Goal: Information Seeking & Learning: Understand process/instructions

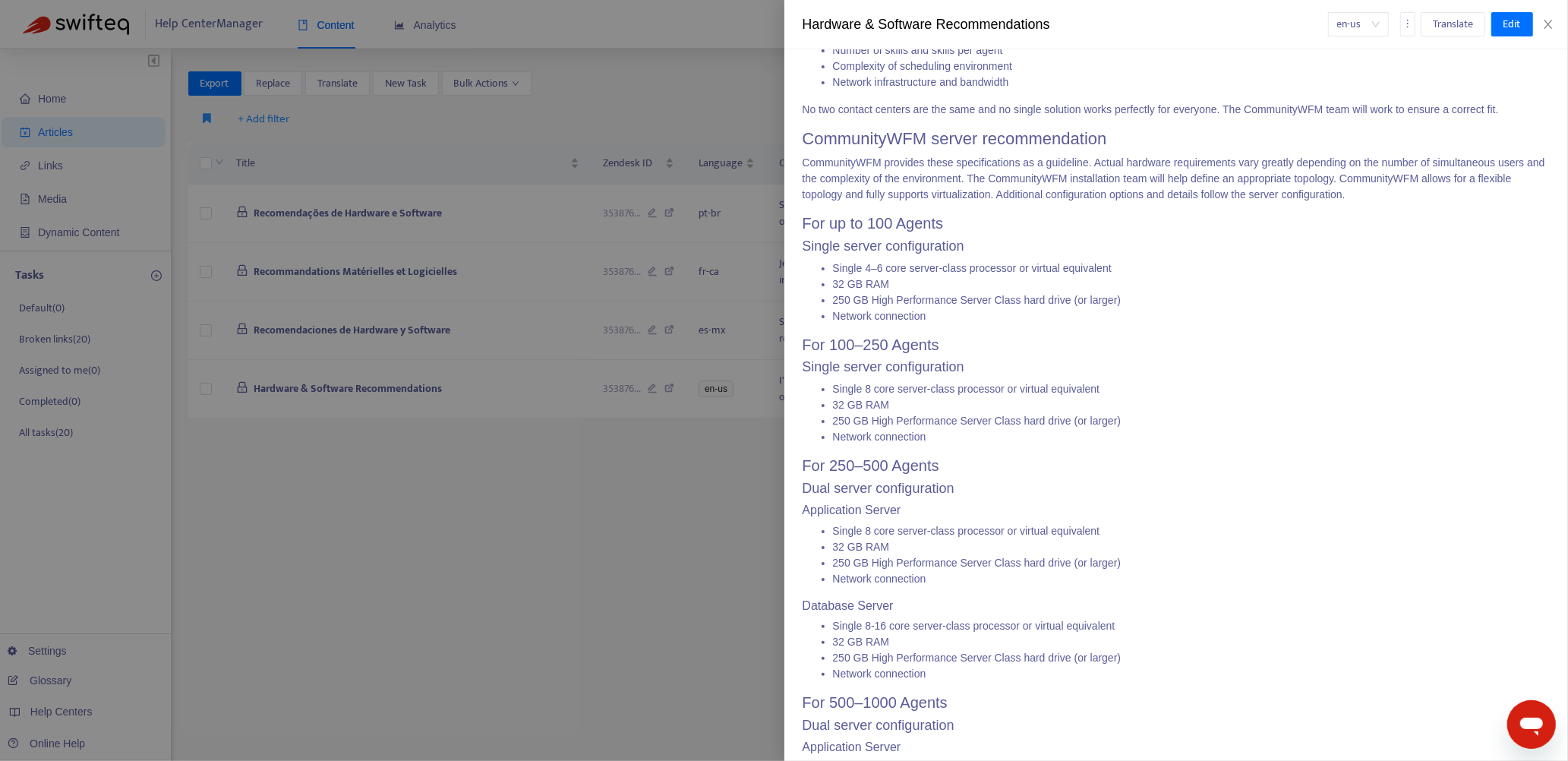
scroll to position [380, 0]
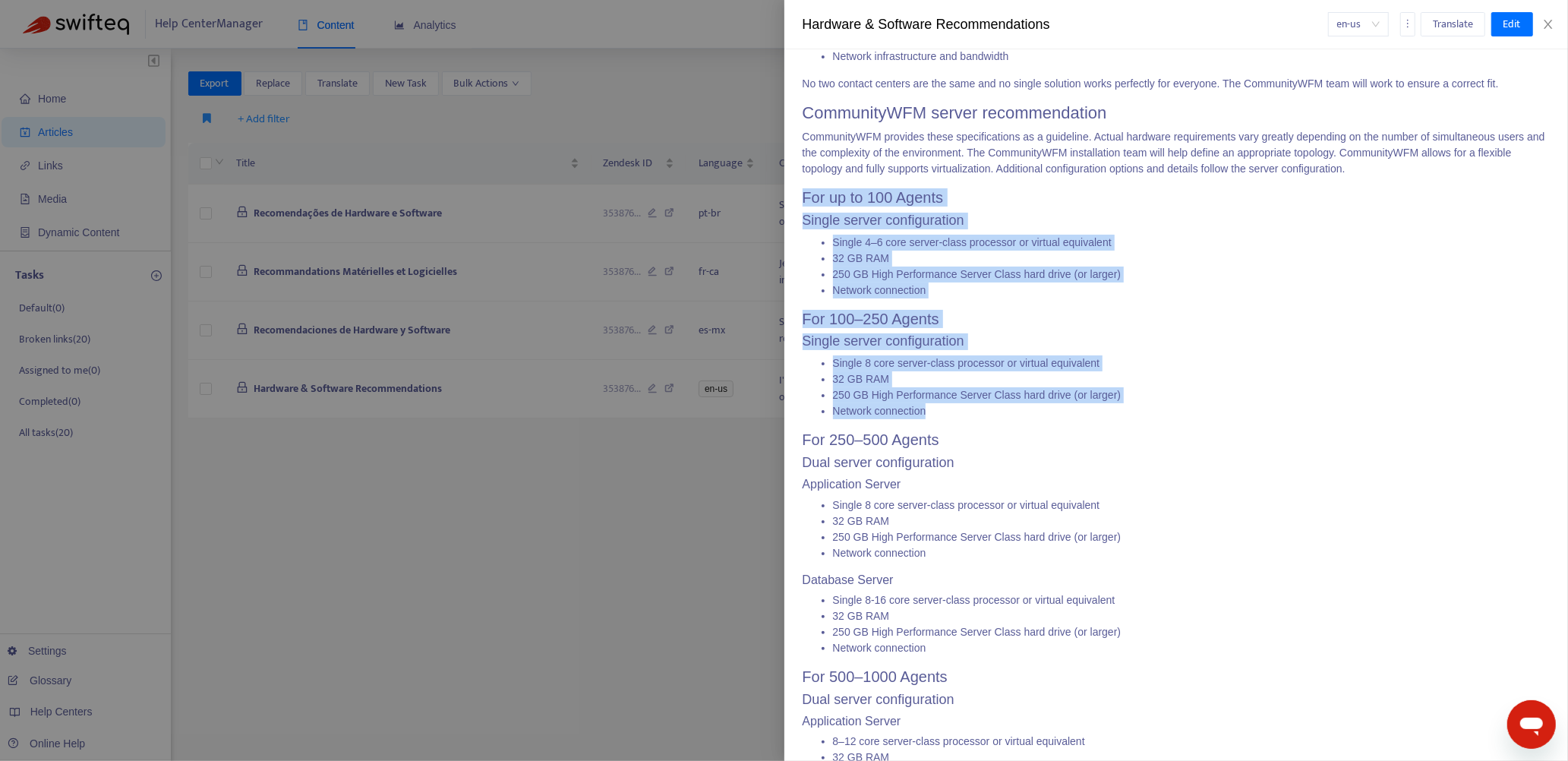
drag, startPoint x: 803, startPoint y: 195, endPoint x: 952, endPoint y: 412, distance: 263.2
copy span "For up to 100 Agents Single server configuration Single 4–6 core server-class p…"
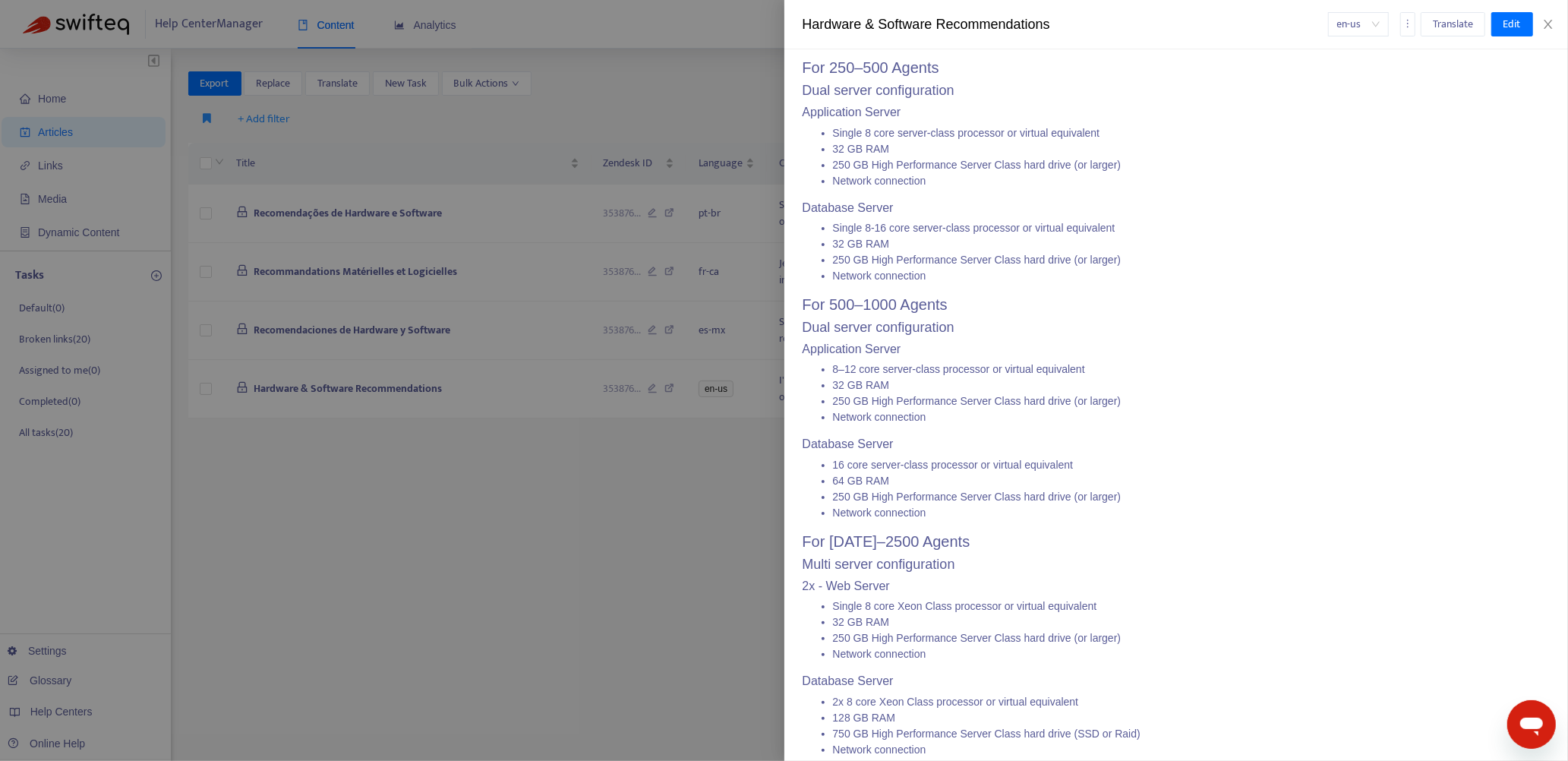
scroll to position [911, 0]
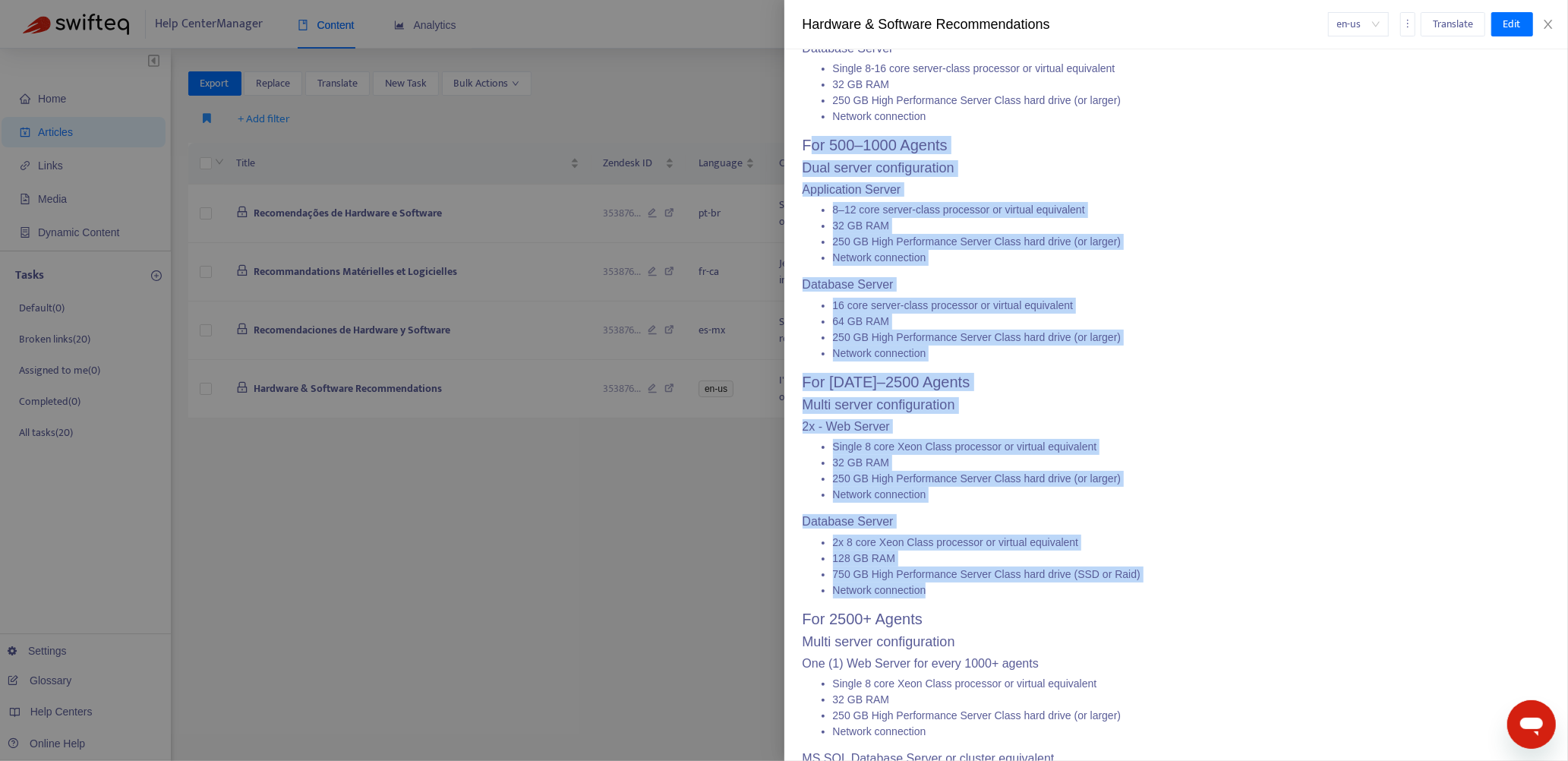
drag, startPoint x: 806, startPoint y: 142, endPoint x: 999, endPoint y: 586, distance: 484.1
click at [999, 586] on span "CommunityWFM provides this document as recommendations for hardware and softwar…" at bounding box center [1176, 706] width 748 height 2753
copy span "or 500–1000 Agents Dual server configuration Application Server 8–12 core serve…"
click at [958, 423] on h4 "2x - Web Server" at bounding box center [1176, 427] width 748 height 14
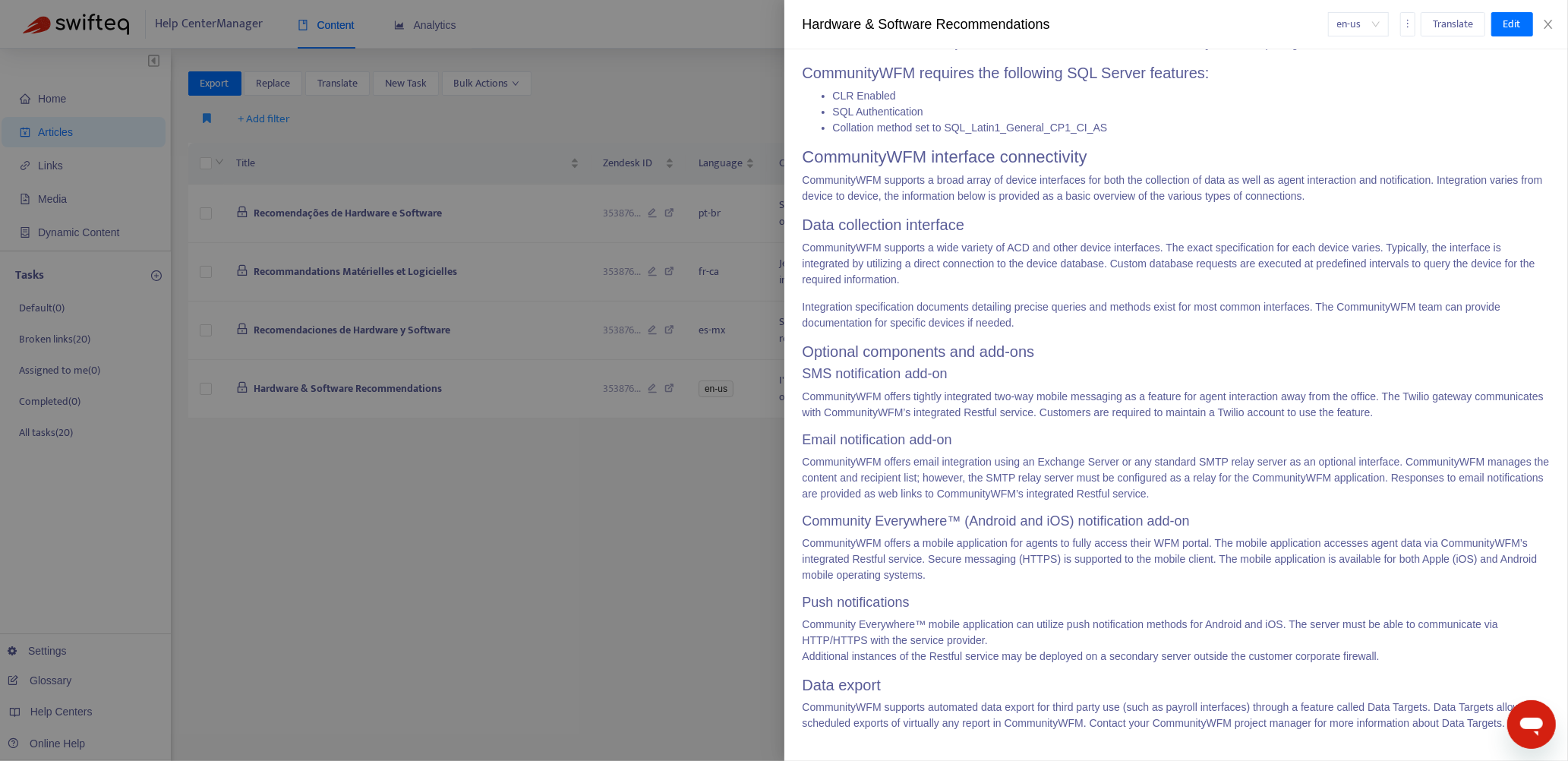
scroll to position [2278, 0]
click at [1551, 22] on icon "close" at bounding box center [1548, 25] width 12 height 12
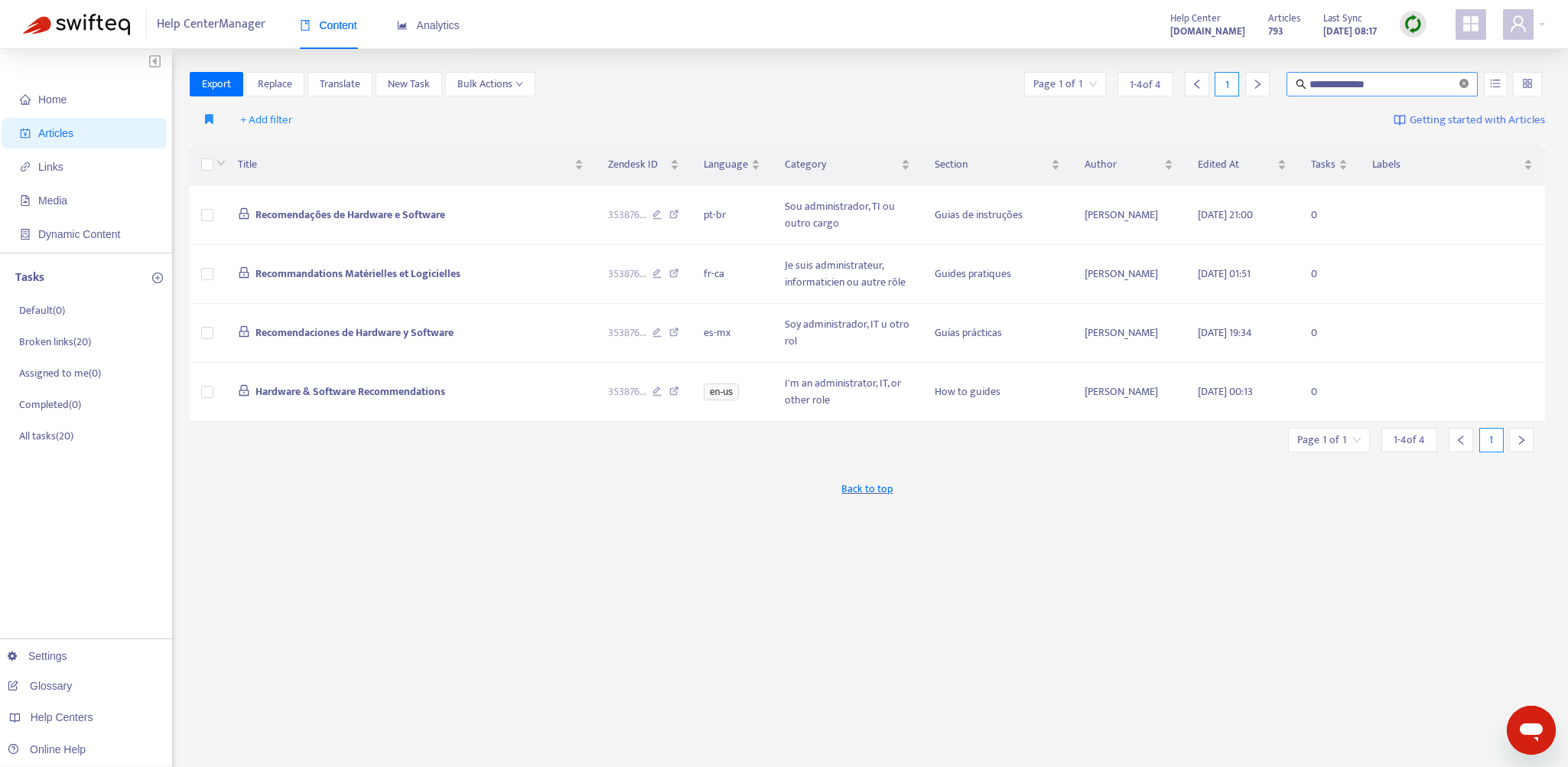
click at [1463, 83] on icon "close-circle" at bounding box center [1464, 83] width 9 height 9
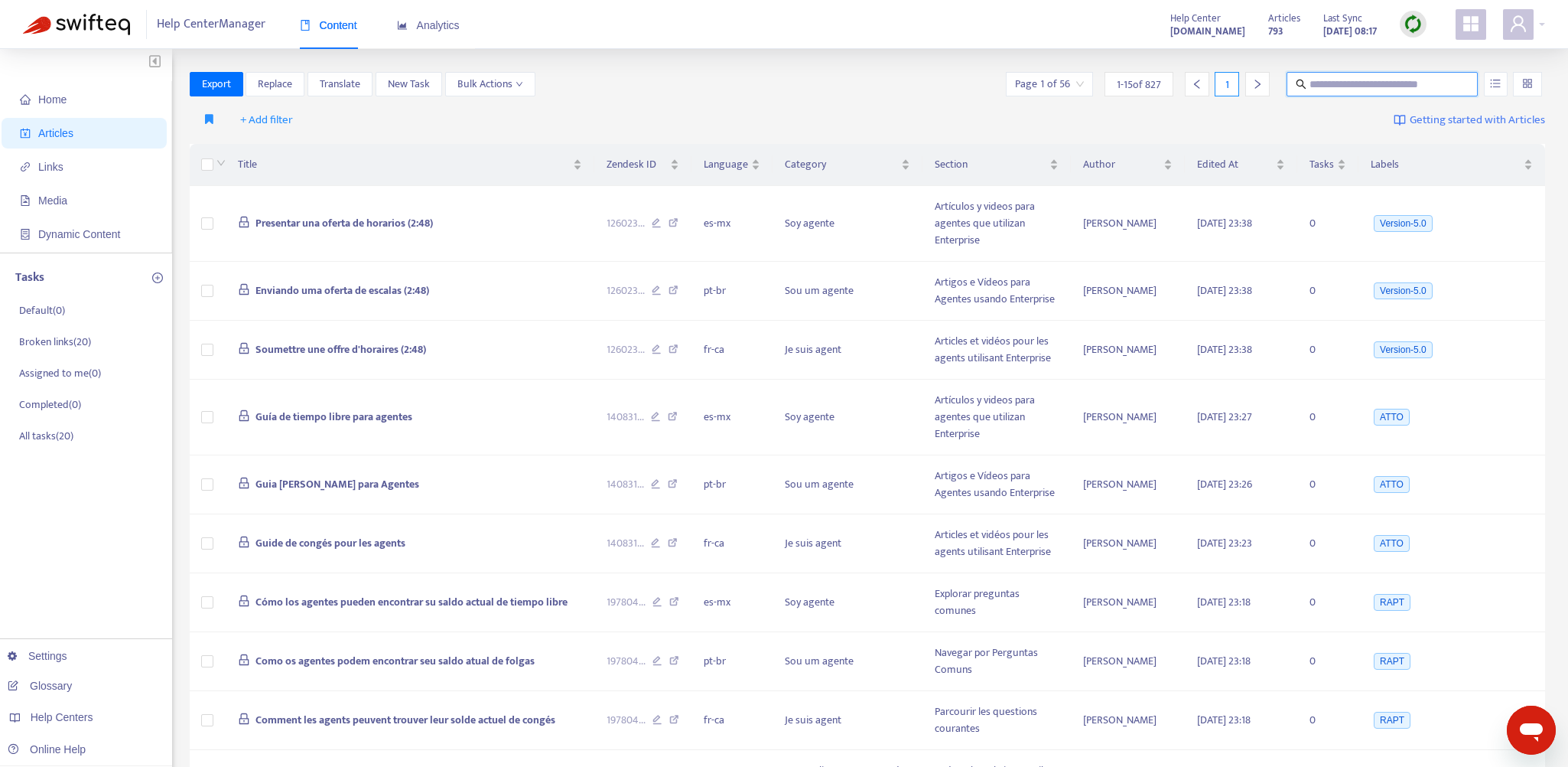
click at [1318, 86] on input "text" at bounding box center [1383, 84] width 147 height 17
paste input "**********"
type input "**********"
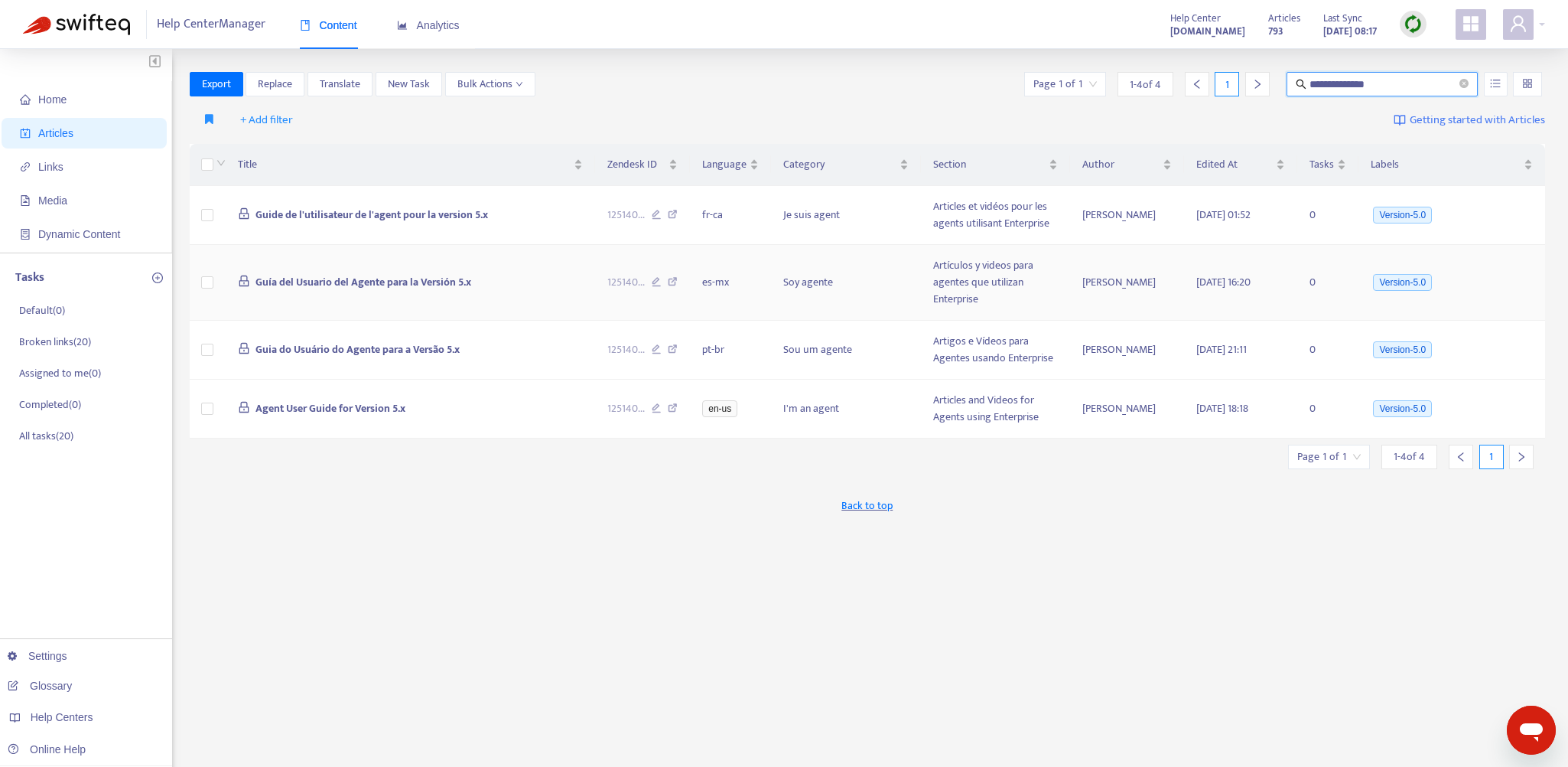
click at [541, 280] on td "Guía del Usuario del Agente para la Versión 5.x" at bounding box center [410, 283] width 369 height 76
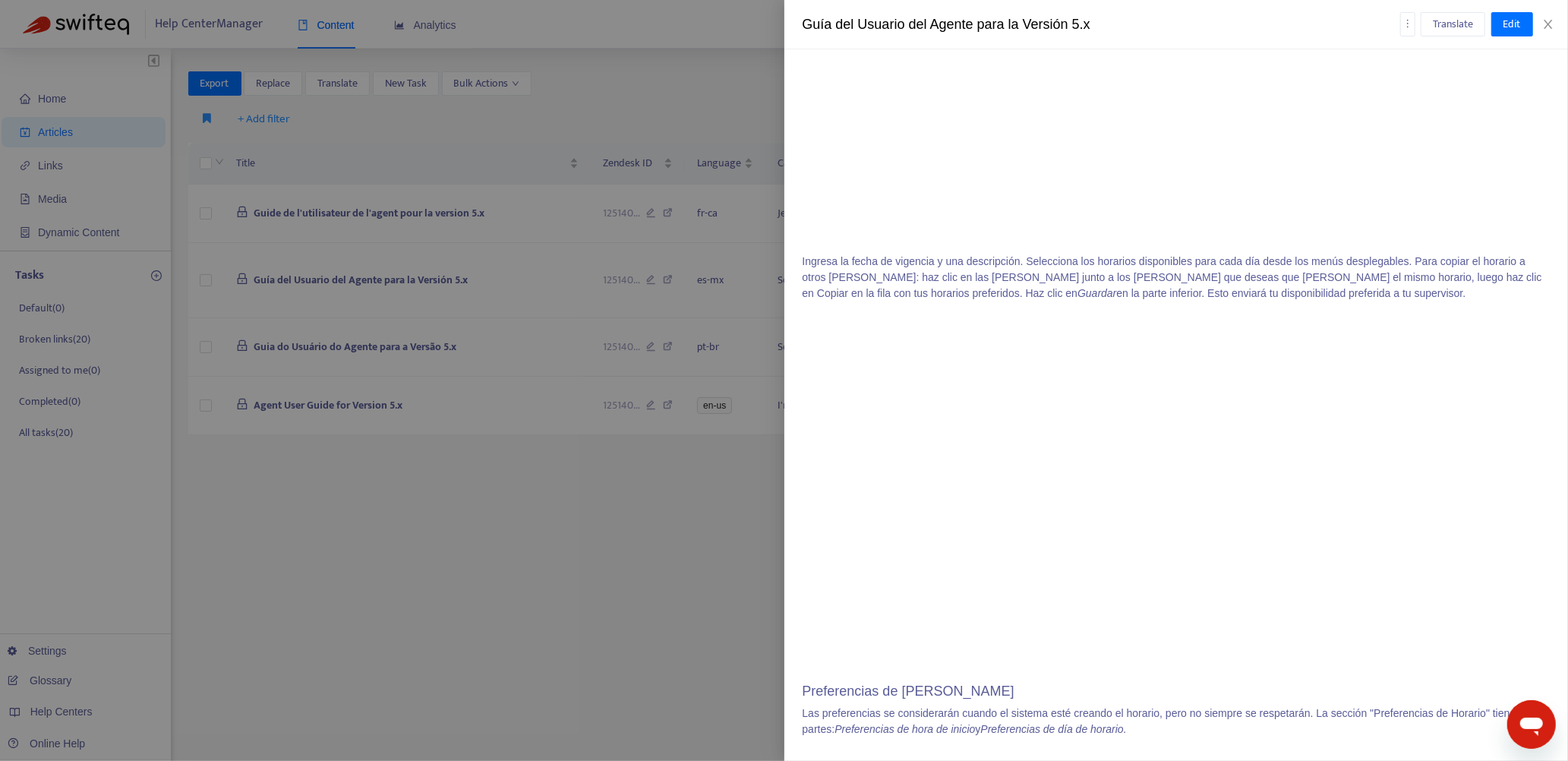
scroll to position [10551, 0]
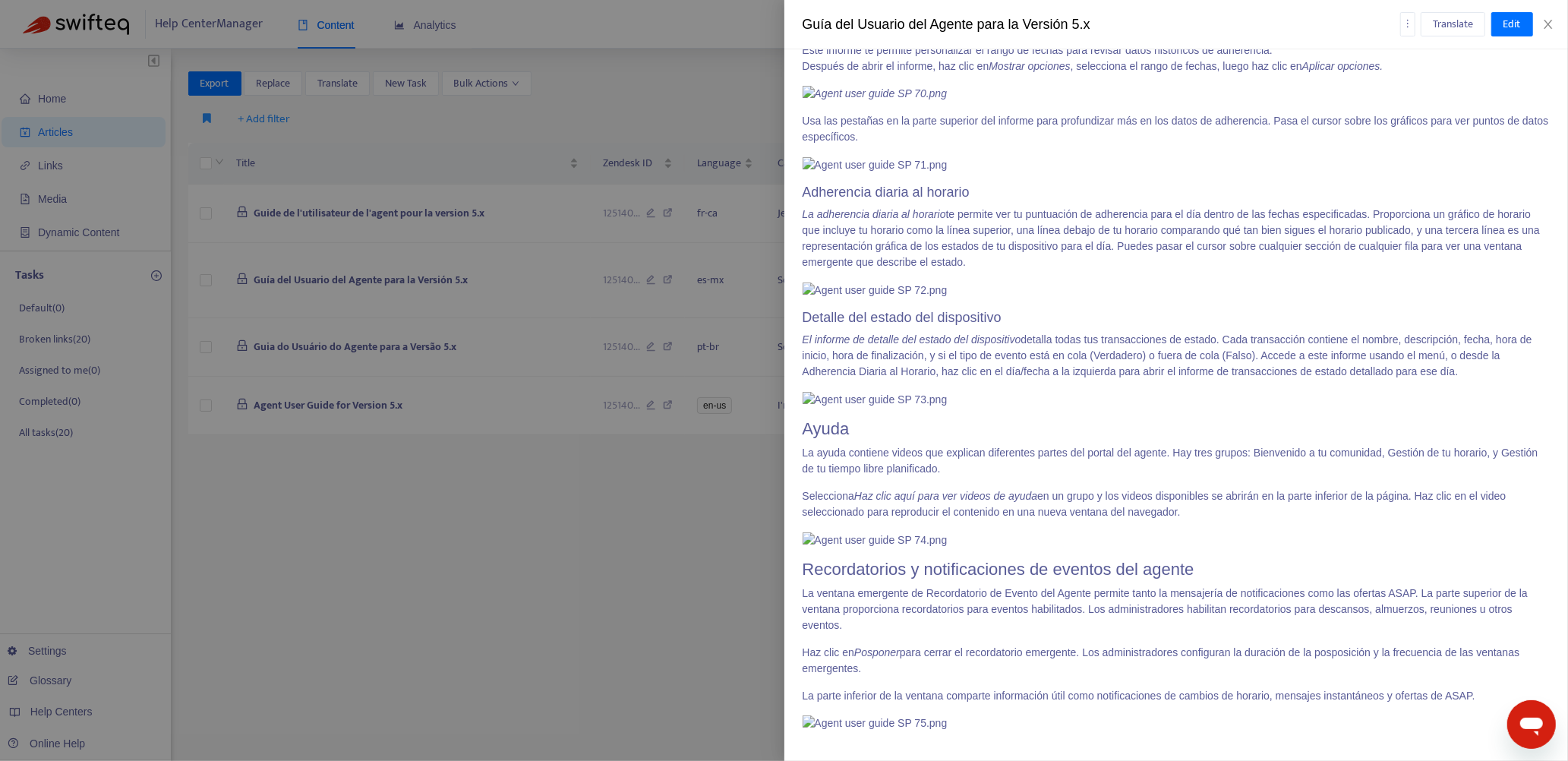
click at [707, 525] on div at bounding box center [784, 380] width 1568 height 761
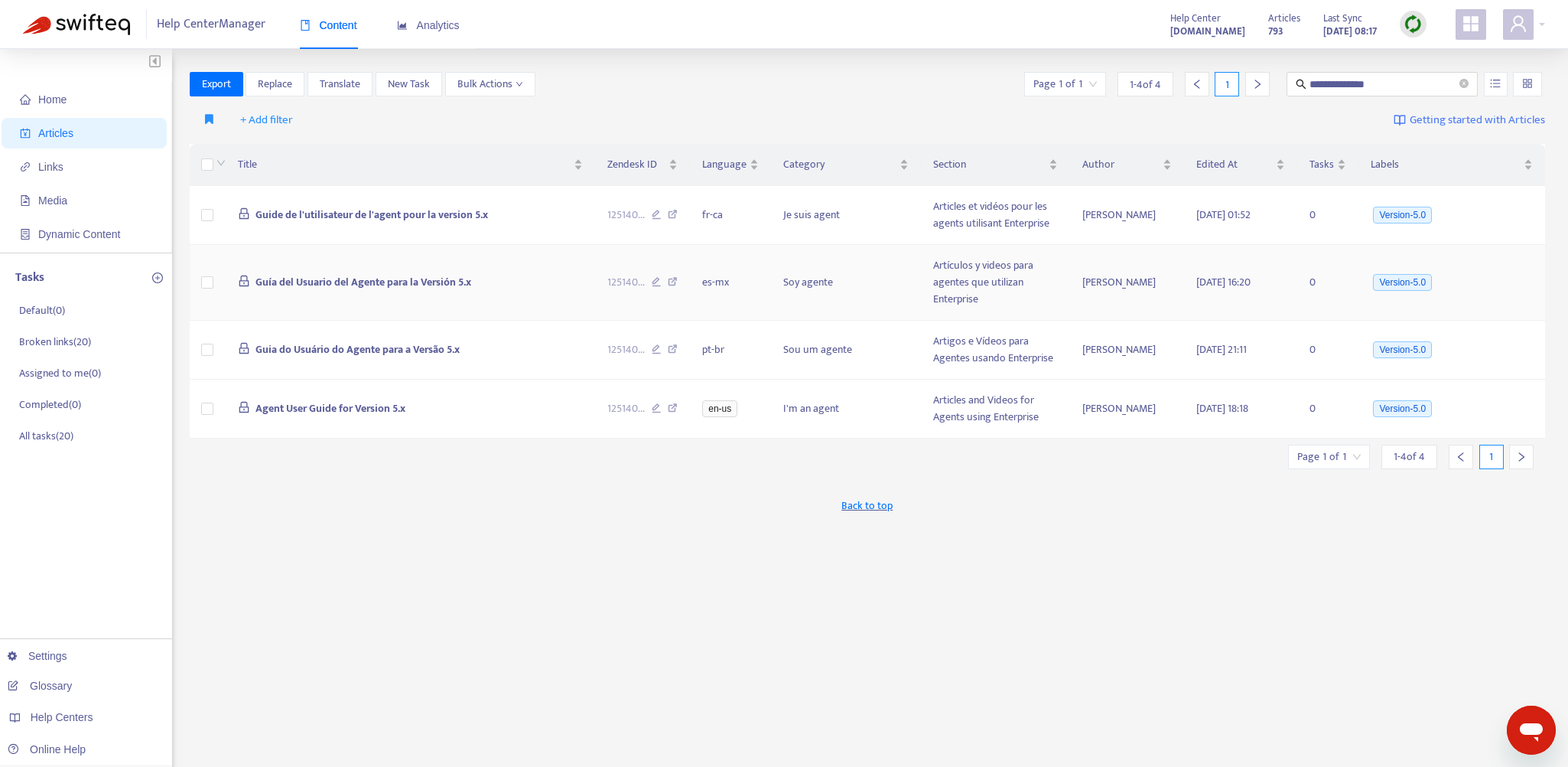
click at [543, 277] on td "Guía del Usuario del Agente para la Versión 5.x" at bounding box center [410, 283] width 369 height 76
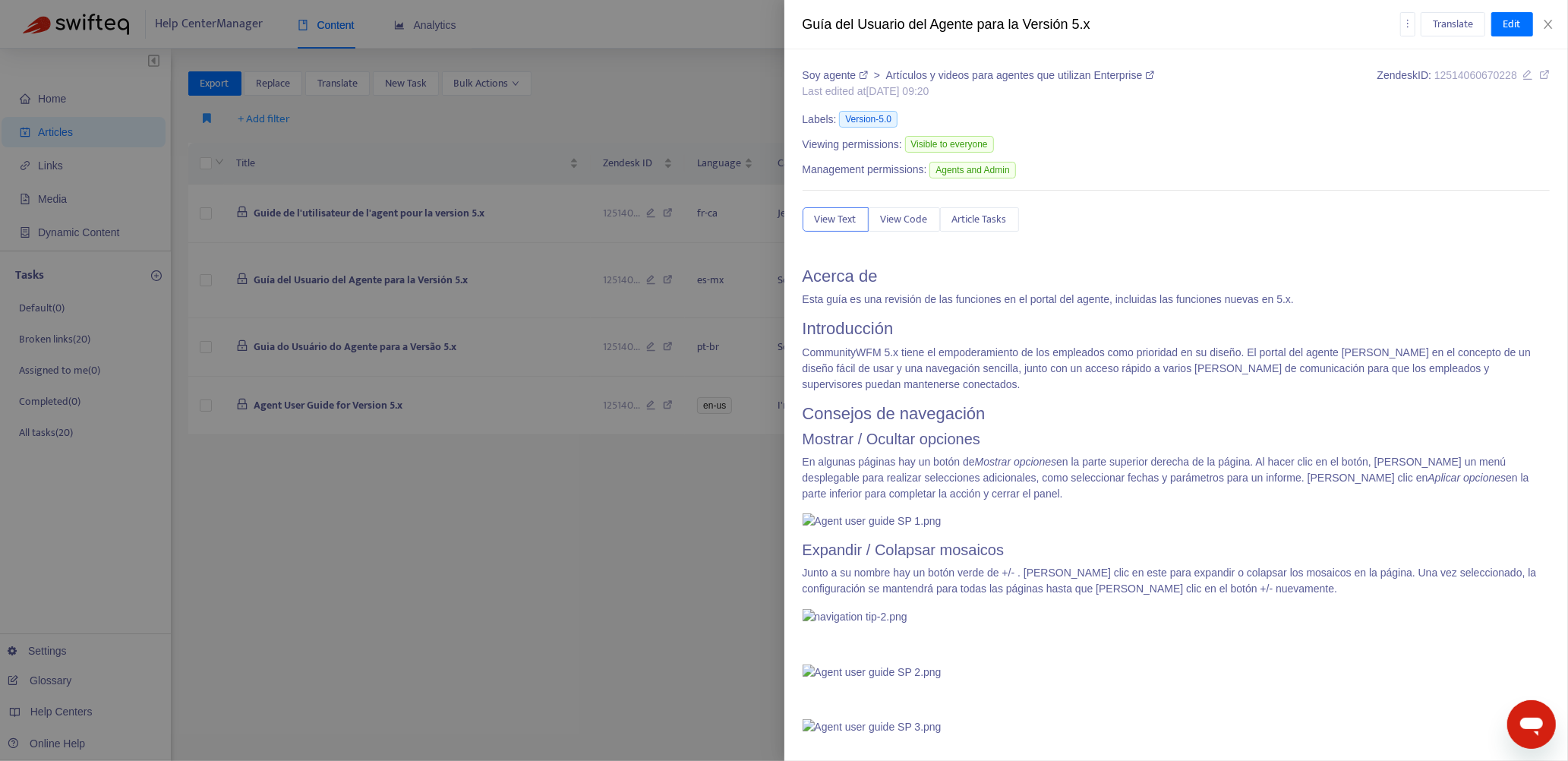
click at [1539, 73] on icon at bounding box center [1544, 74] width 11 height 11
click at [570, 499] on div at bounding box center [784, 380] width 1568 height 761
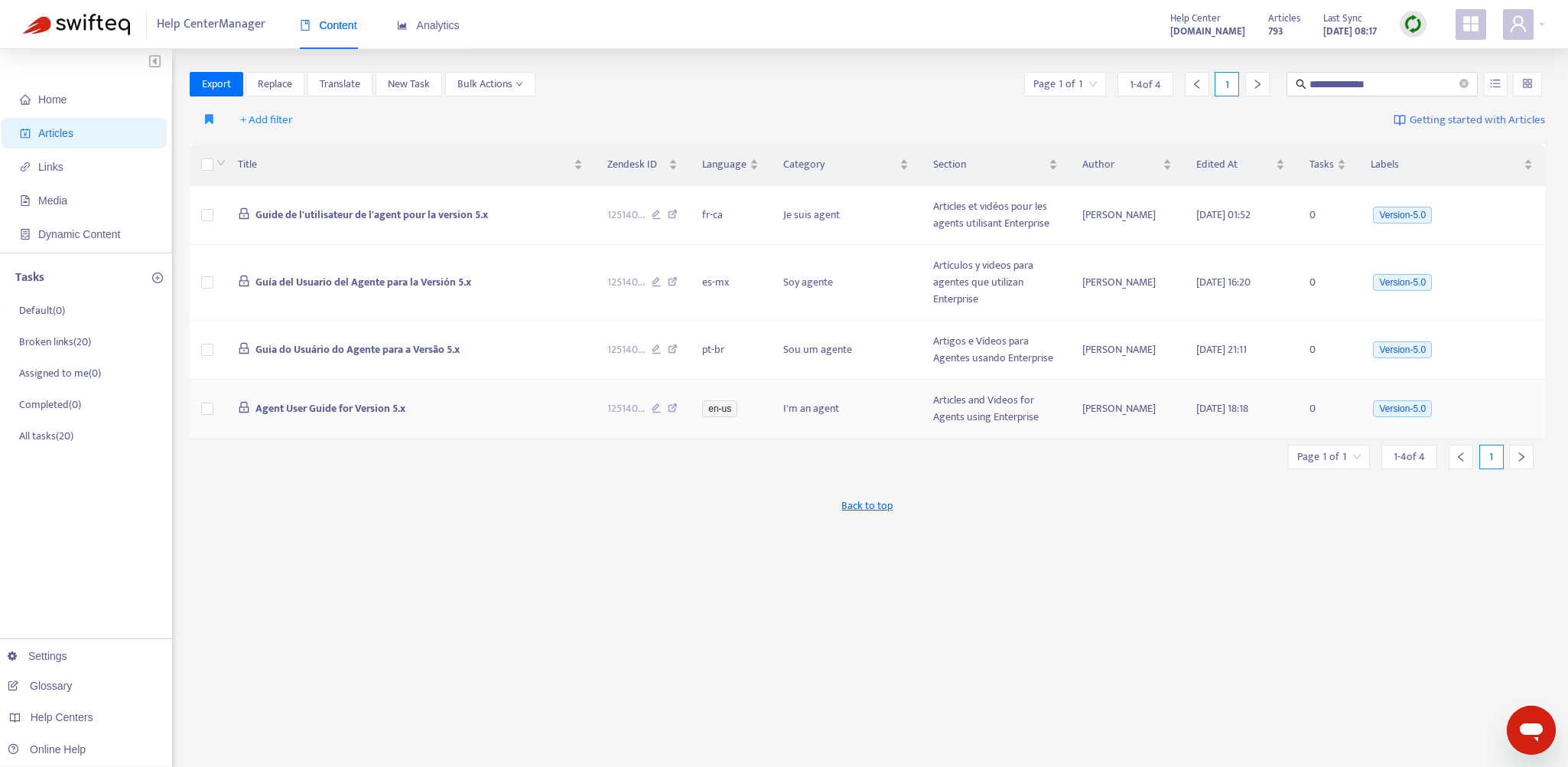
click at [530, 407] on td "Agent User Guide for Version 5.x" at bounding box center [410, 409] width 369 height 59
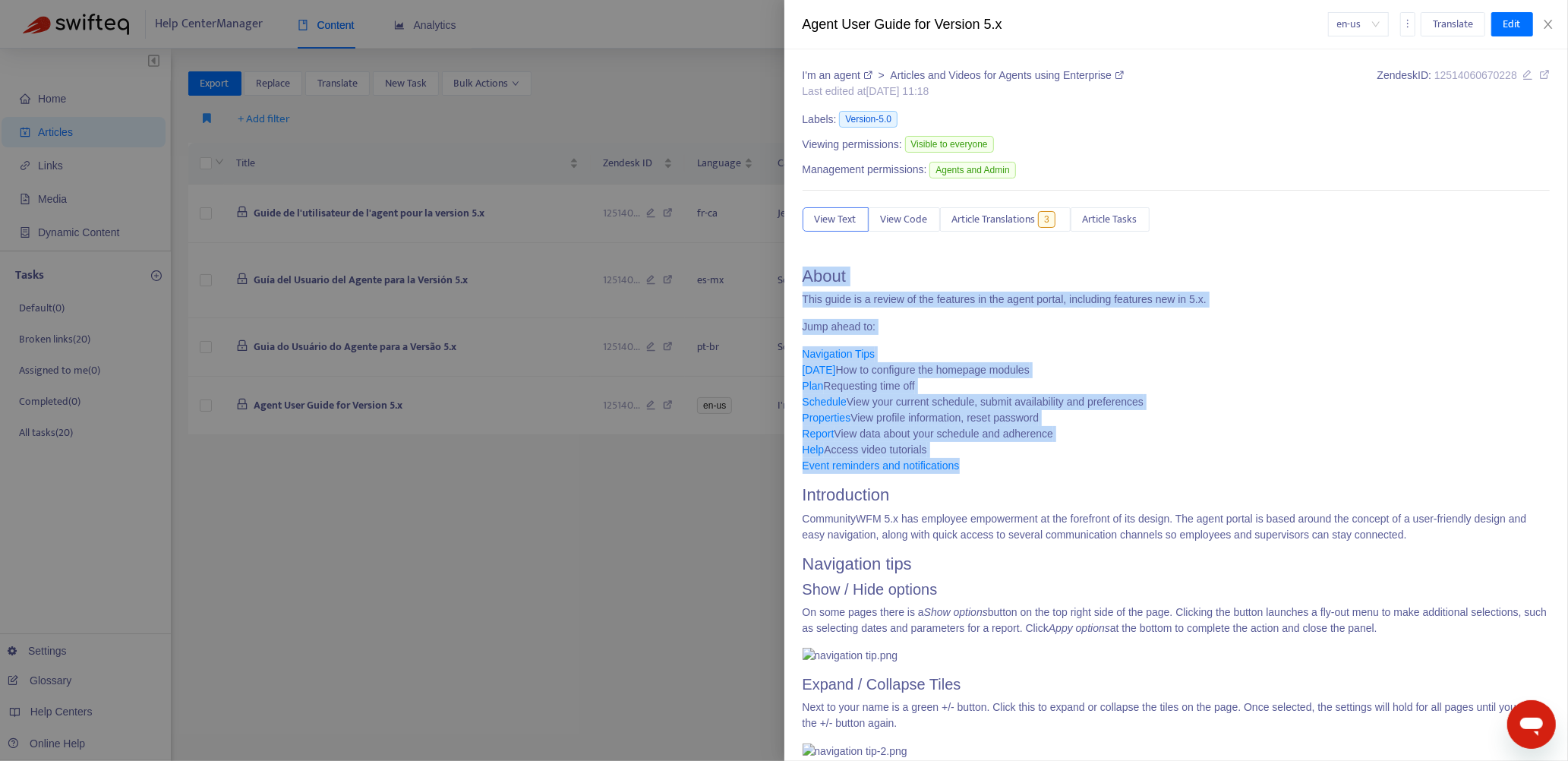
drag, startPoint x: 804, startPoint y: 275, endPoint x: 1015, endPoint y: 463, distance: 282.6
click at [1018, 458] on p "Navigation Tips [DATE] How to configure the homepage modules Plan Requesting ti…" at bounding box center [1176, 410] width 748 height 127
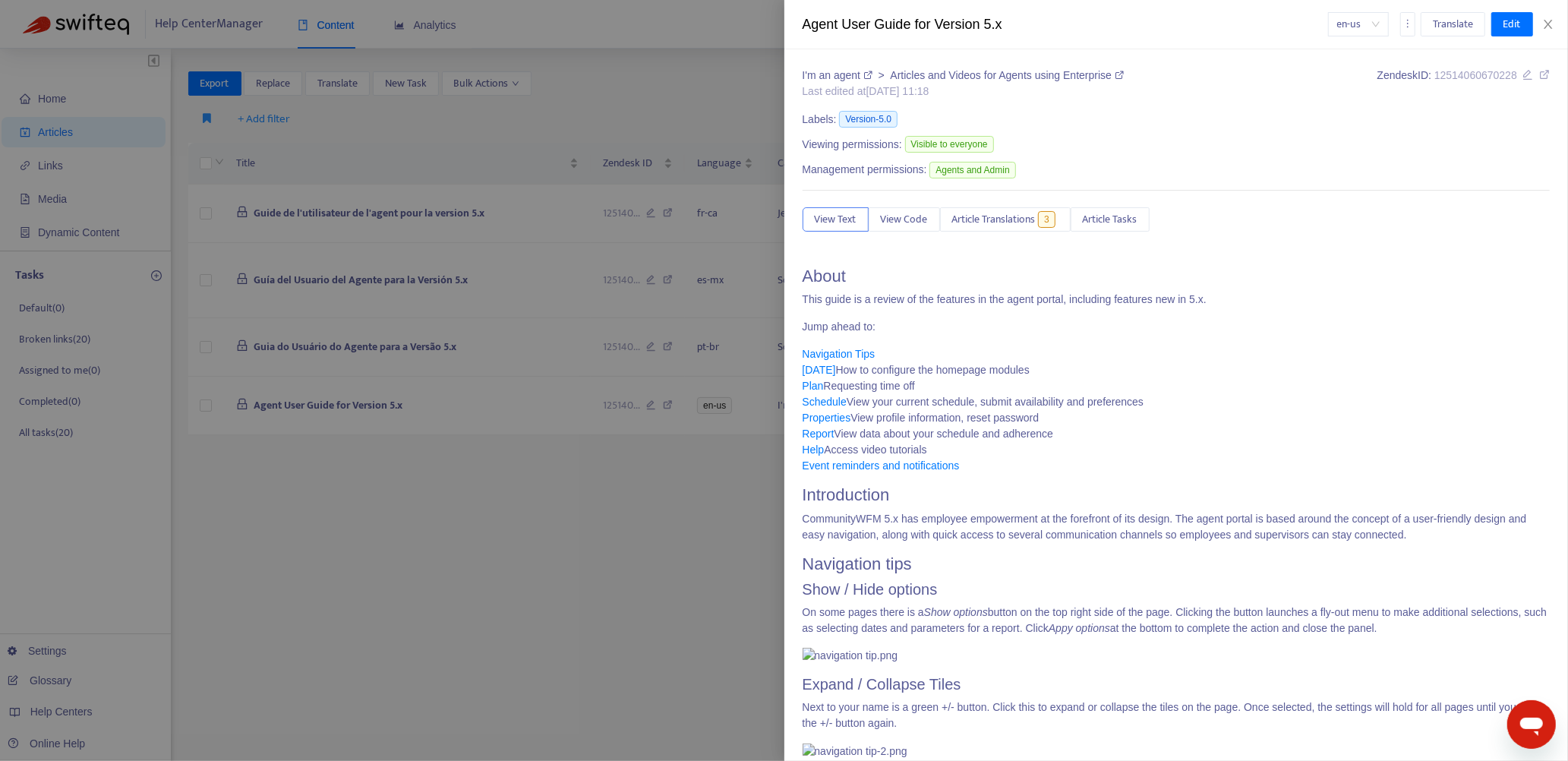
drag, startPoint x: 803, startPoint y: 273, endPoint x: 1441, endPoint y: 629, distance: 730.6
copy span "Lorem Ipsu dolor si a consec ad eli seddoeiu te inc utlab etdolo, magnaaliq eni…"
click at [961, 334] on p "Jump ahead to:" at bounding box center [1176, 327] width 748 height 16
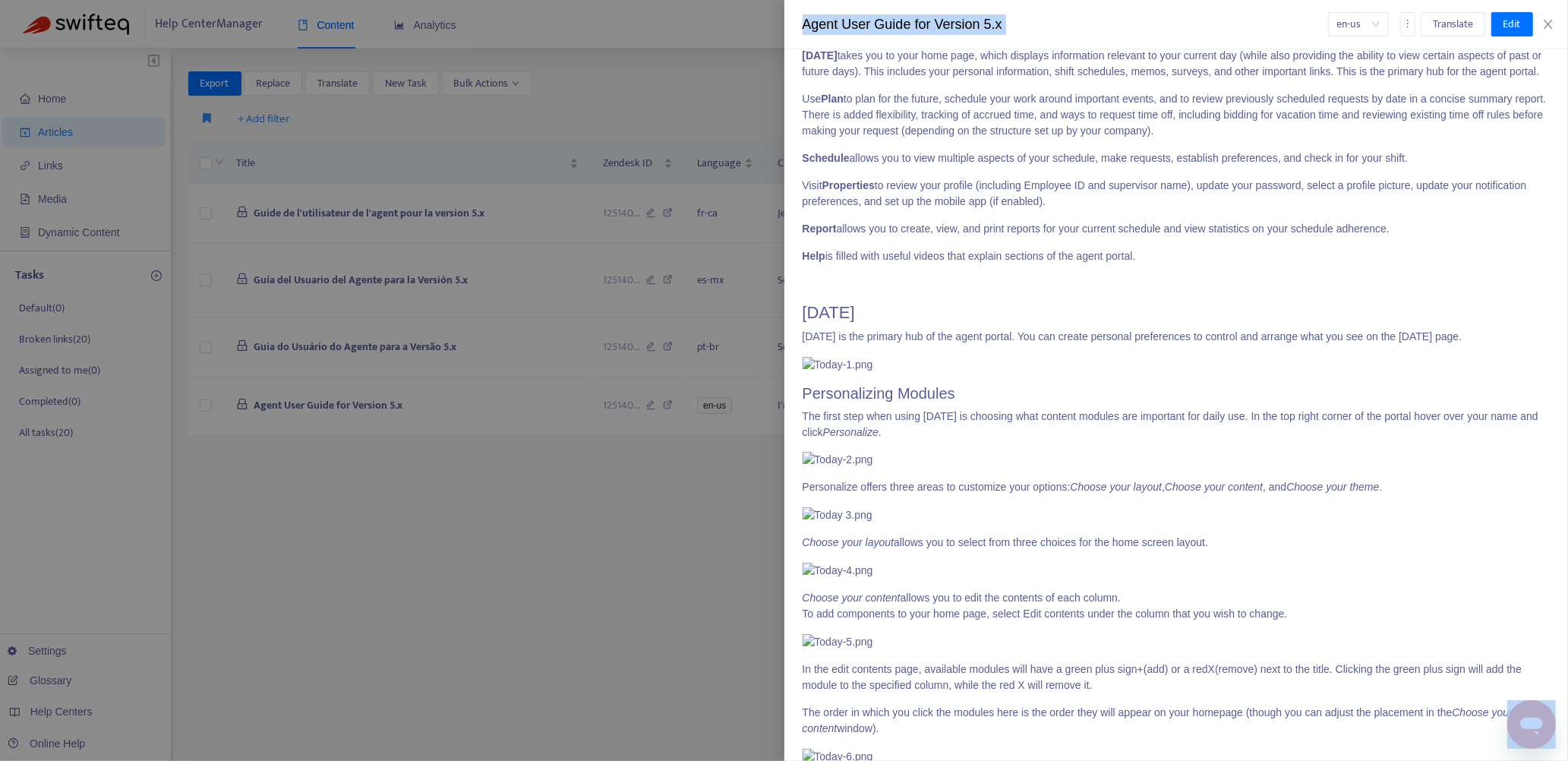
scroll to position [1141, 0]
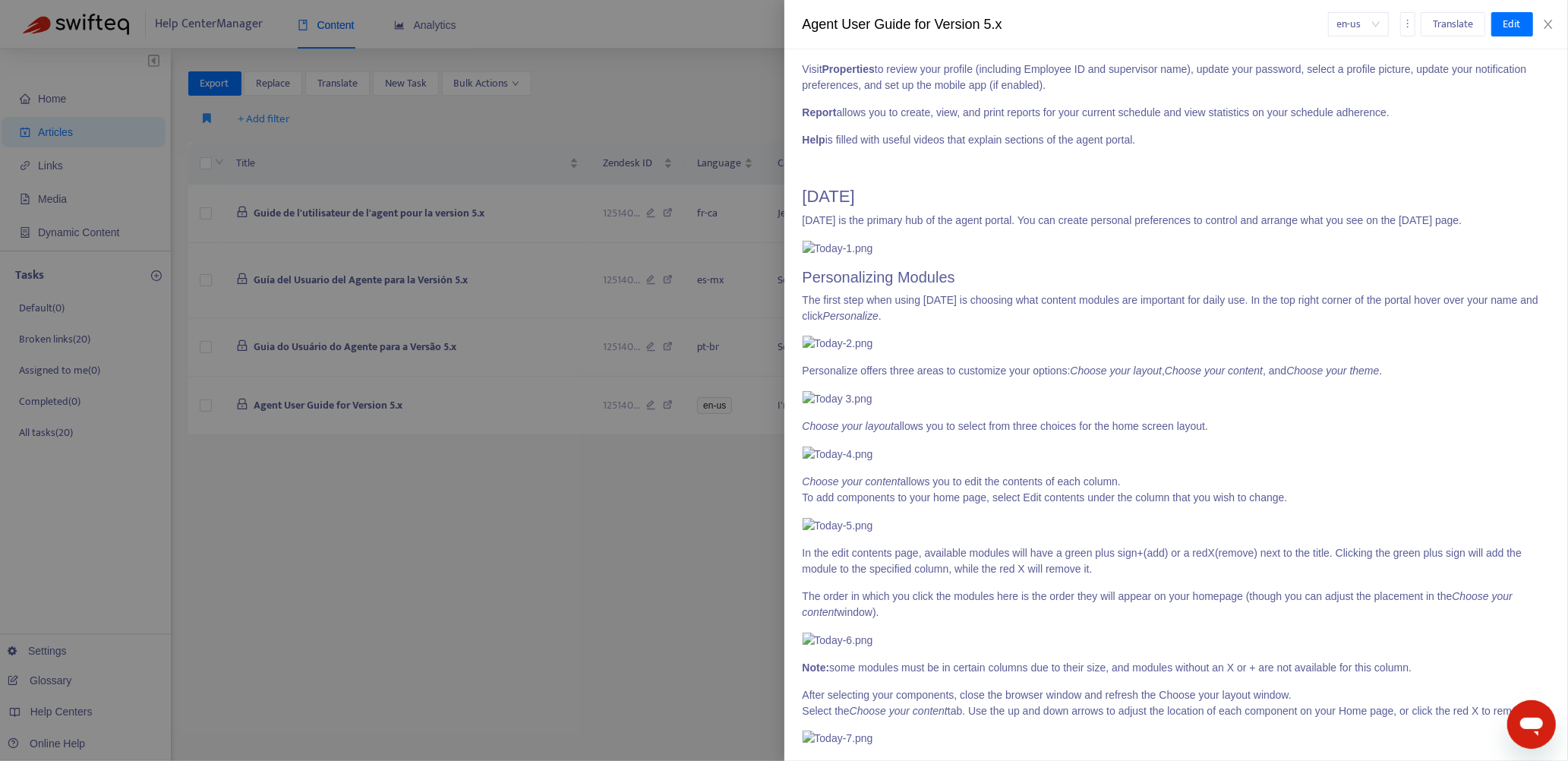
drag, startPoint x: 803, startPoint y: 281, endPoint x: 1286, endPoint y: 698, distance: 638.1
copy span "Expand / Collapse Tiles Next to your name is a green +/- button. Click this to …"
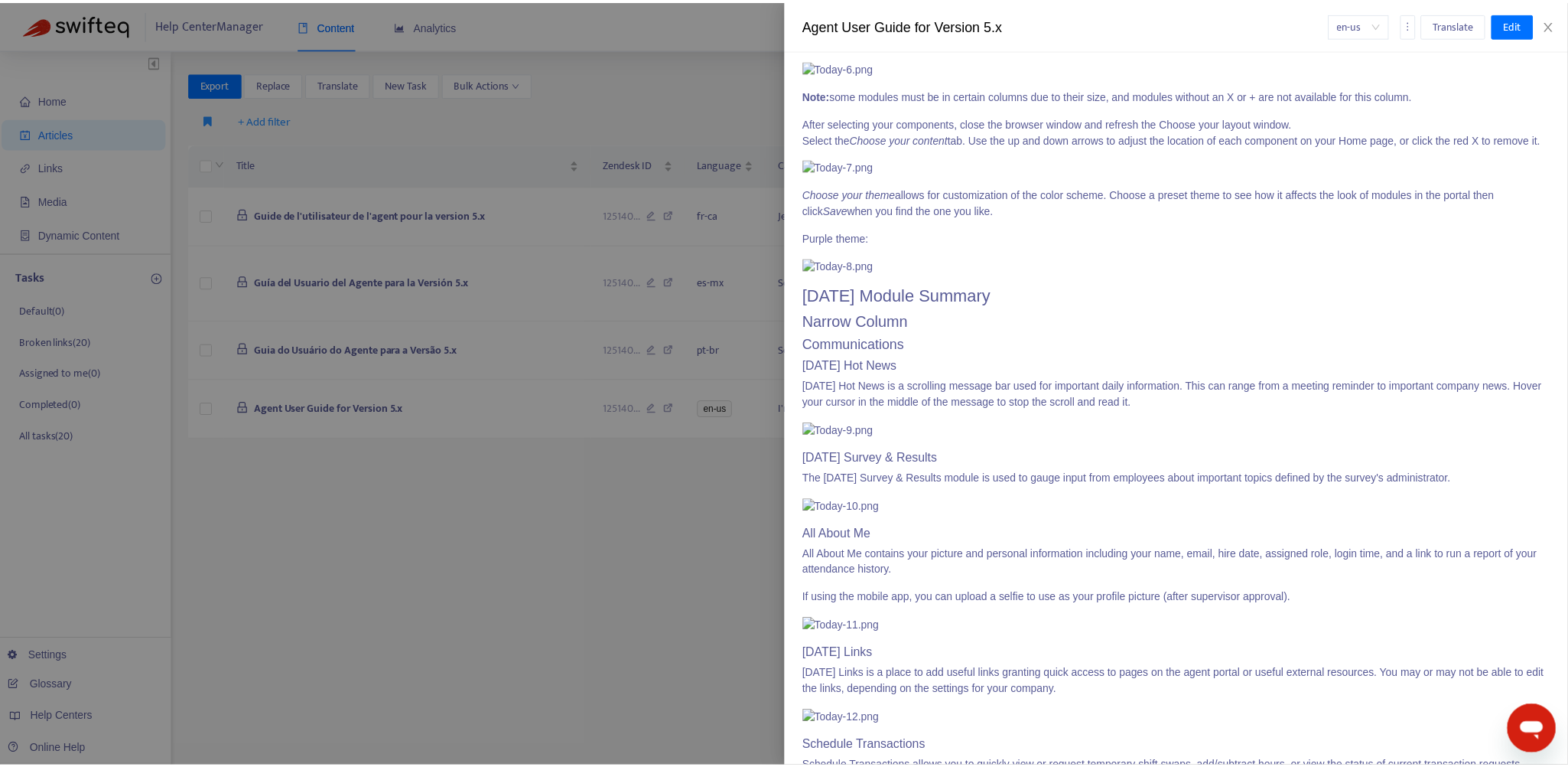
scroll to position [1762, 0]
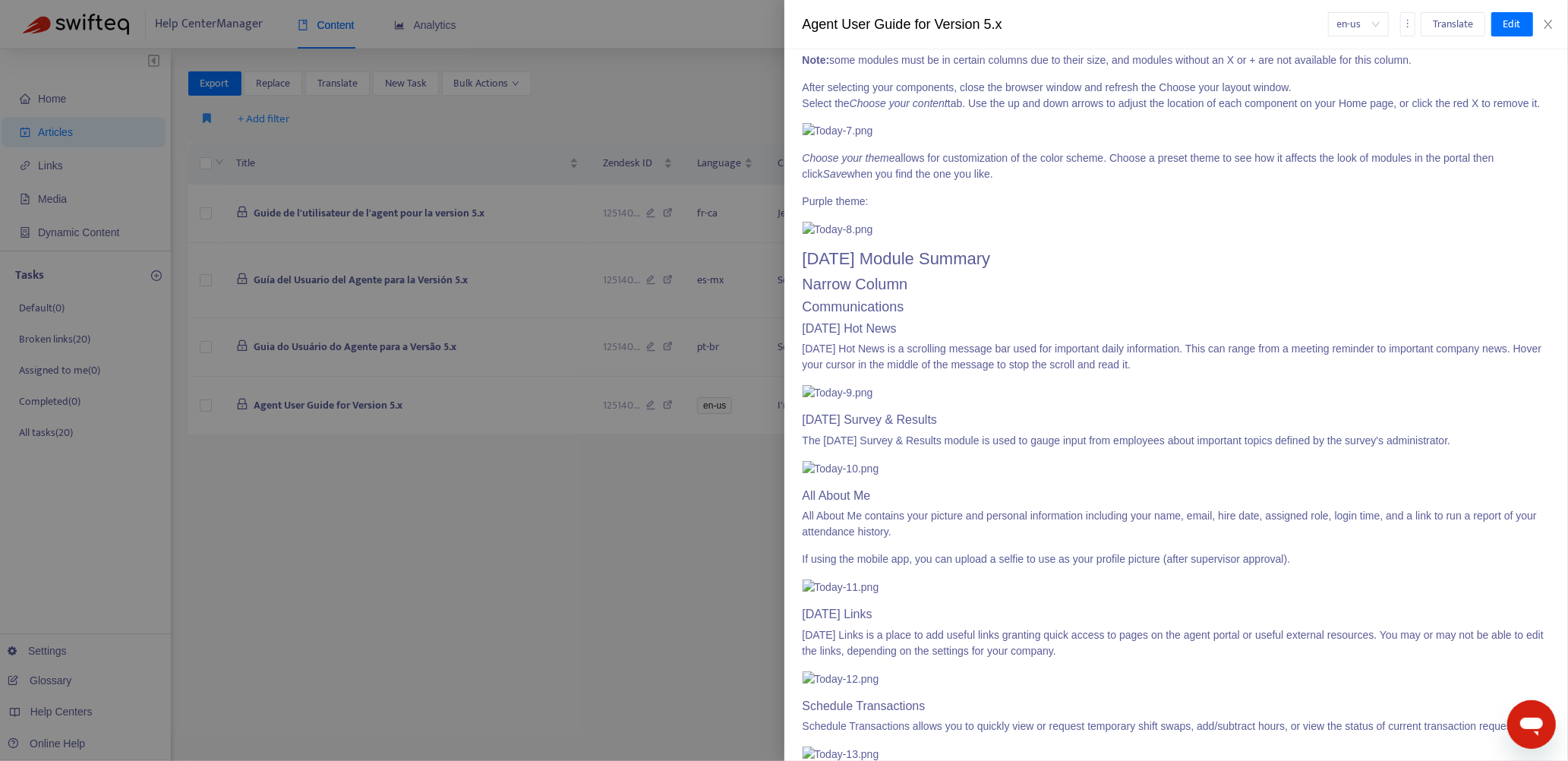
click at [713, 79] on div at bounding box center [784, 380] width 1568 height 761
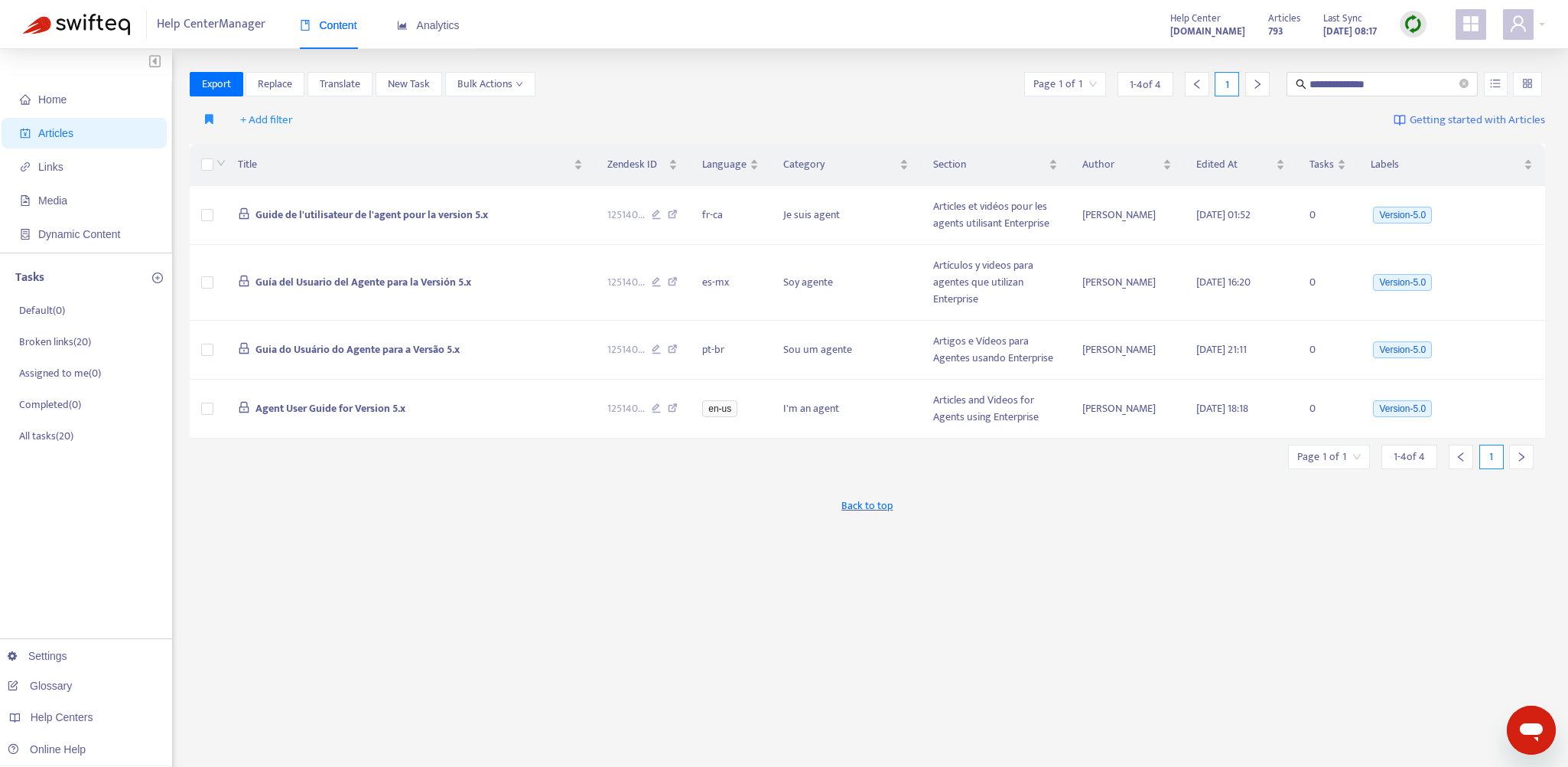
click at [1414, 21] on img at bounding box center [1412, 23] width 19 height 19
click at [1447, 54] on link "Quick Sync" at bounding box center [1444, 55] width 65 height 18
